Goal: Transaction & Acquisition: Purchase product/service

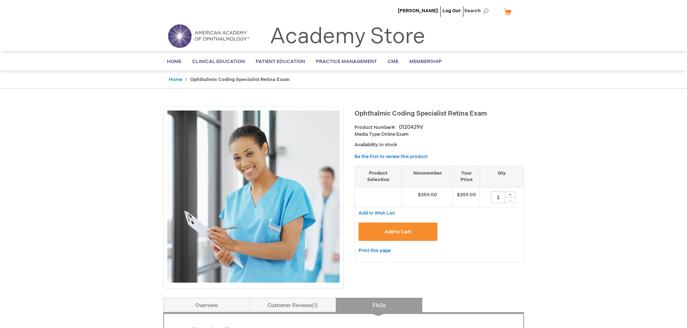
drag, startPoint x: 286, startPoint y: 135, endPoint x: 289, endPoint y: 68, distance: 66.4
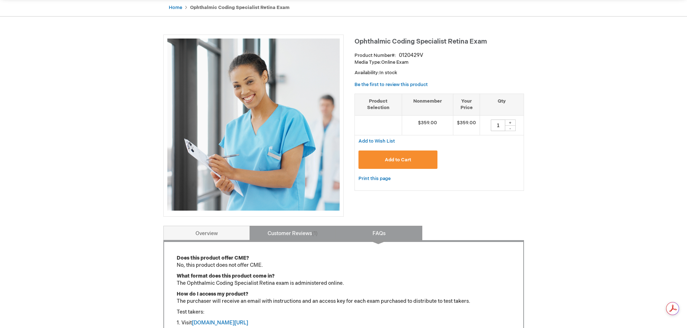
click at [294, 229] on link "Customer Reviews 1" at bounding box center [292, 233] width 87 height 14
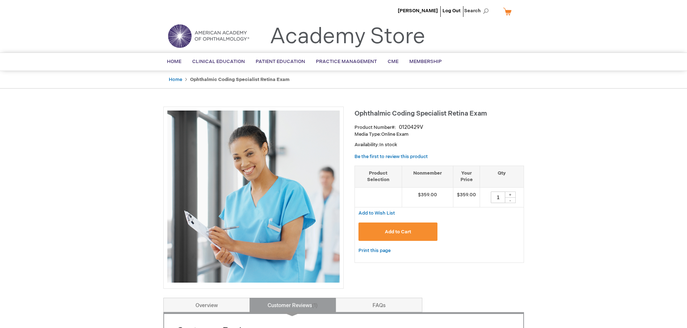
drag, startPoint x: 125, startPoint y: 253, endPoint x: 138, endPoint y: 152, distance: 102.5
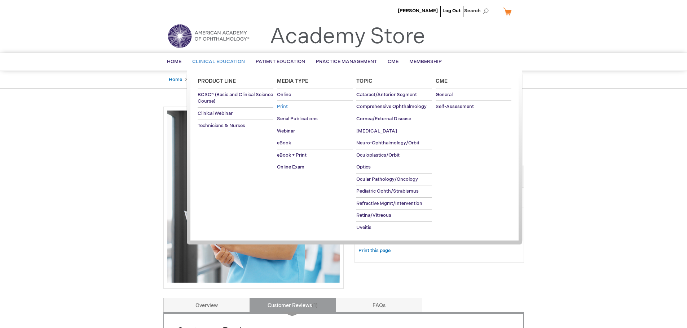
click at [286, 106] on span "Print" at bounding box center [282, 107] width 11 height 6
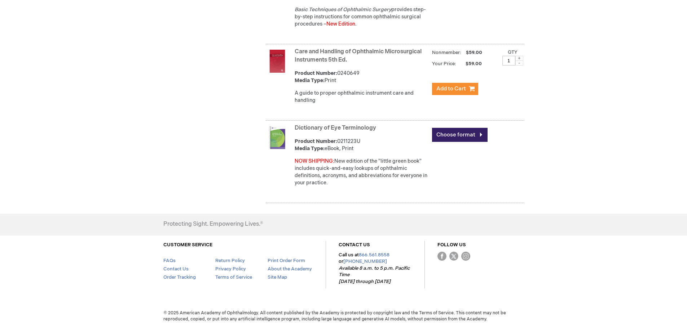
scroll to position [1512, 0]
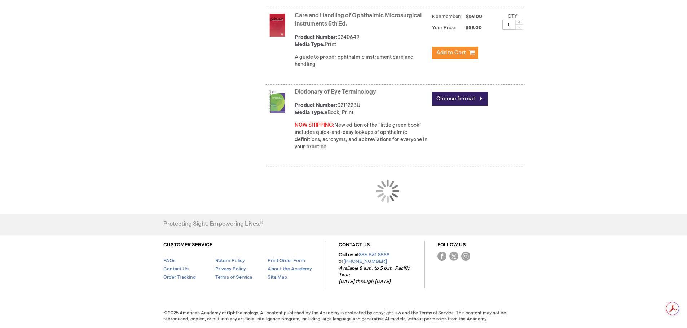
drag, startPoint x: 142, startPoint y: 119, endPoint x: 134, endPoint y: 211, distance: 93.0
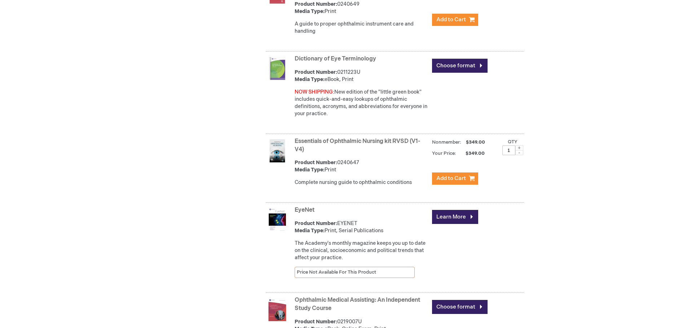
scroll to position [1939, 0]
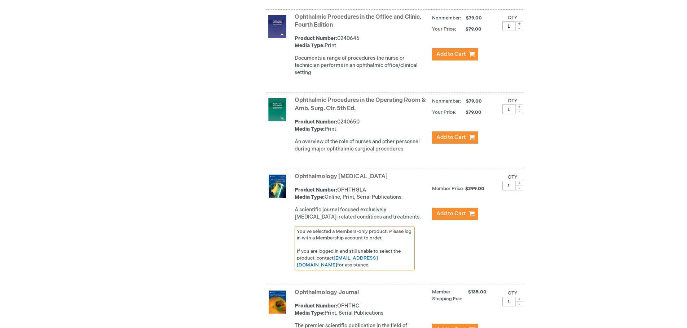
drag, startPoint x: 220, startPoint y: 134, endPoint x: 219, endPoint y: 231, distance: 97.0
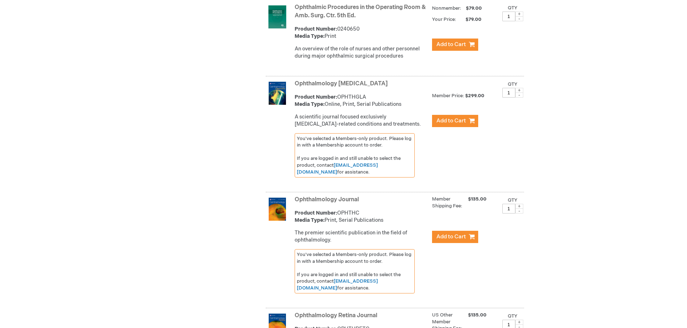
scroll to position [2287, 0]
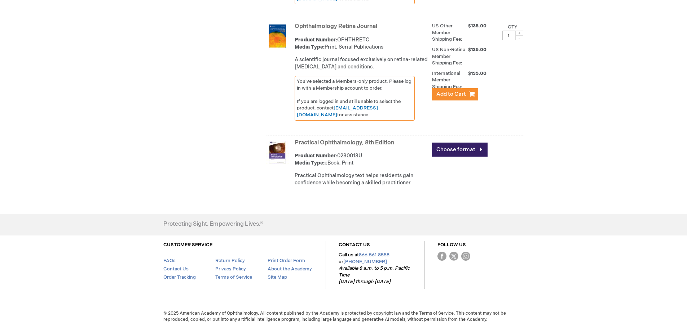
drag, startPoint x: 239, startPoint y: 145, endPoint x: 236, endPoint y: 243, distance: 98.4
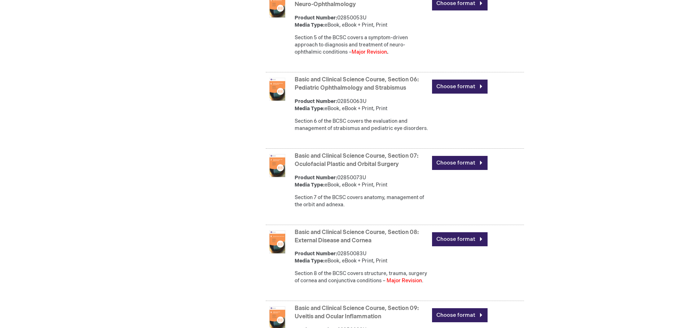
scroll to position [0, 0]
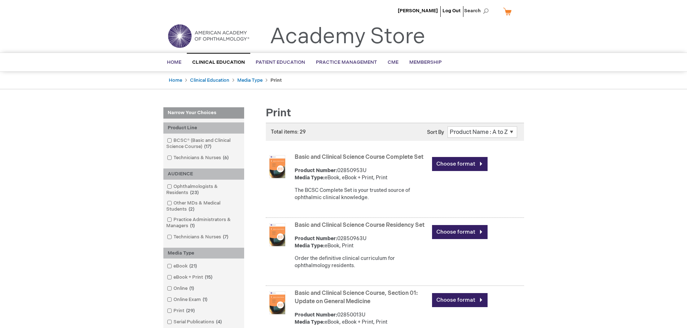
drag, startPoint x: 222, startPoint y: 190, endPoint x: 240, endPoint y: 75, distance: 116.0
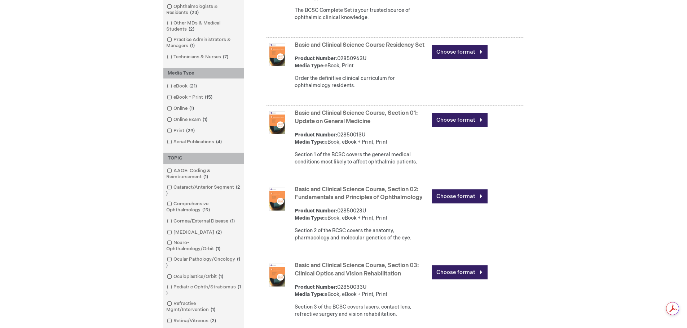
scroll to position [216, 0]
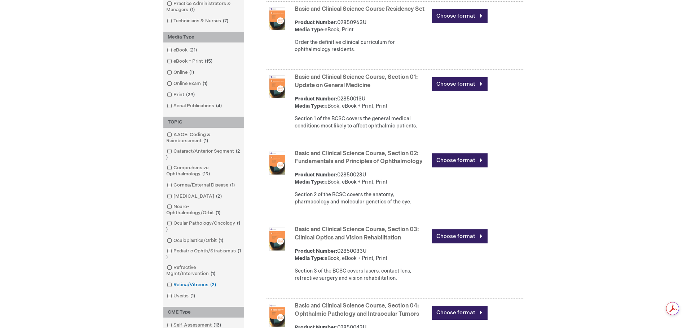
click at [202, 282] on link "Retina/Vitreous 2 items" at bounding box center [192, 285] width 54 height 7
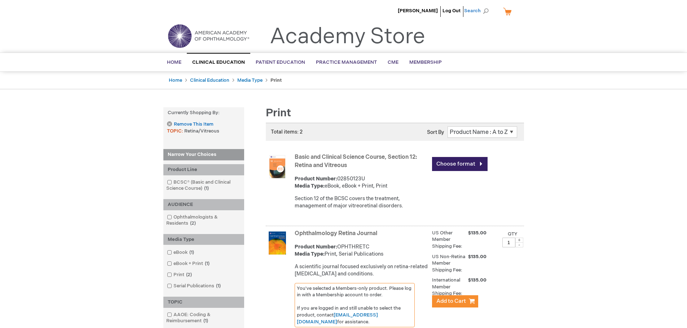
click at [469, 6] on span "Search" at bounding box center [477, 11] width 27 height 14
type input "coding book"
click at [483, 5] on button "Search" at bounding box center [486, 11] width 6 height 12
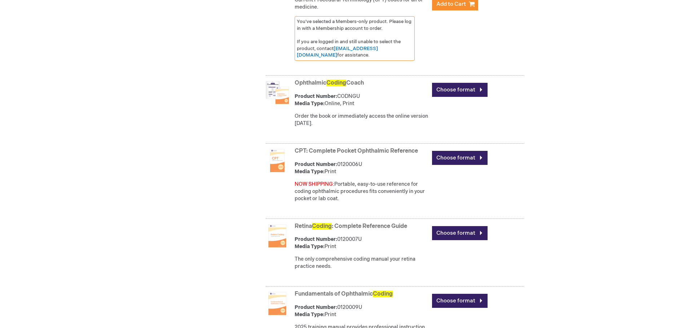
scroll to position [649, 0]
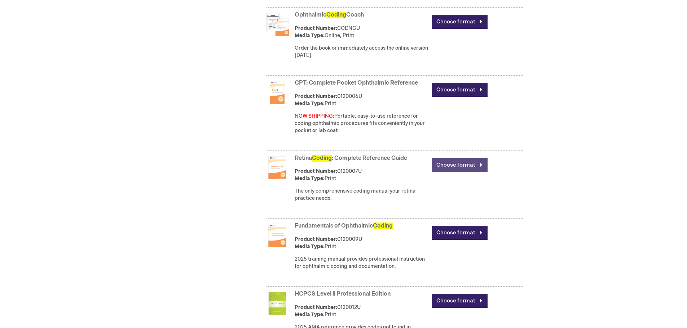
click at [450, 169] on link "Choose format" at bounding box center [460, 165] width 56 height 14
